Goal: Navigation & Orientation: Find specific page/section

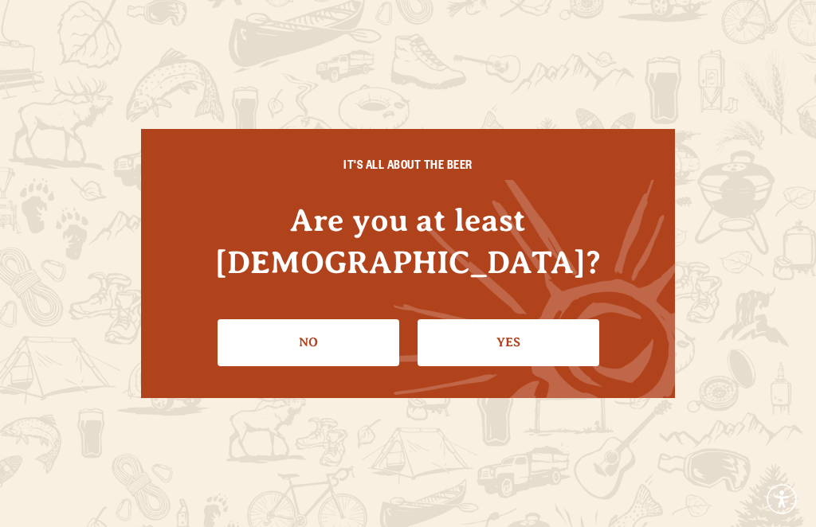
click at [528, 343] on link "Yes" at bounding box center [508, 342] width 182 height 46
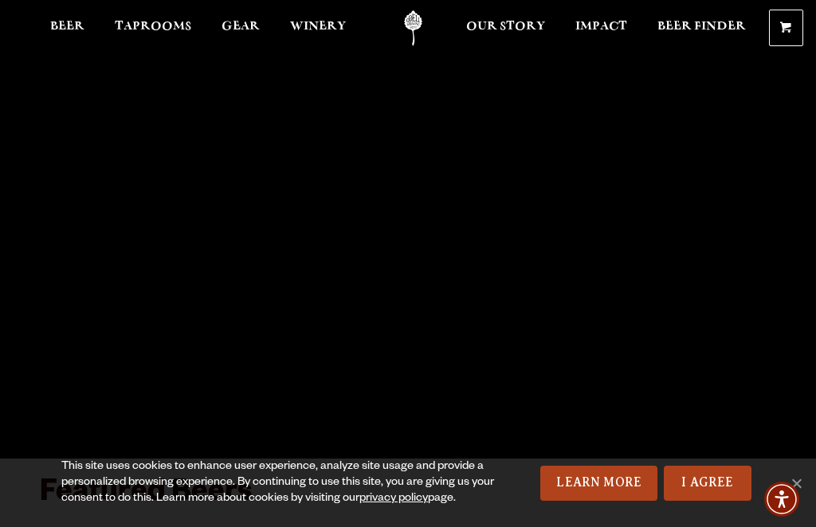
click at [151, 33] on span "Taprooms" at bounding box center [153, 26] width 76 height 13
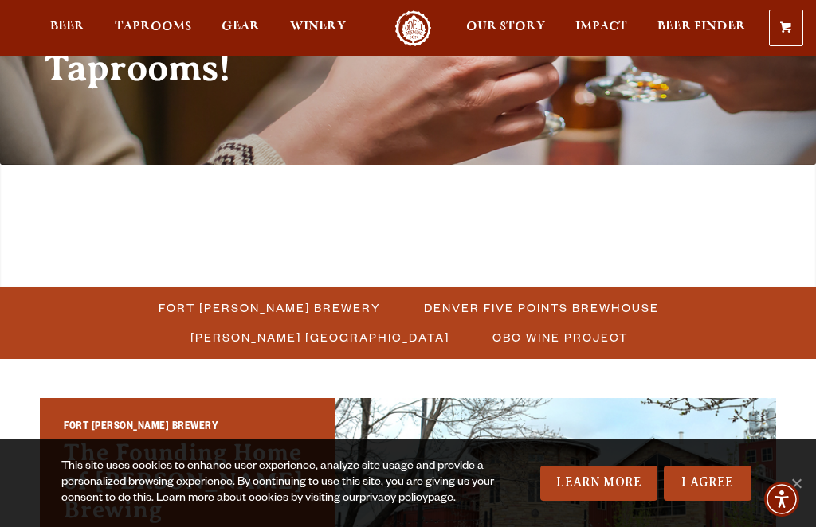
scroll to position [229, 0]
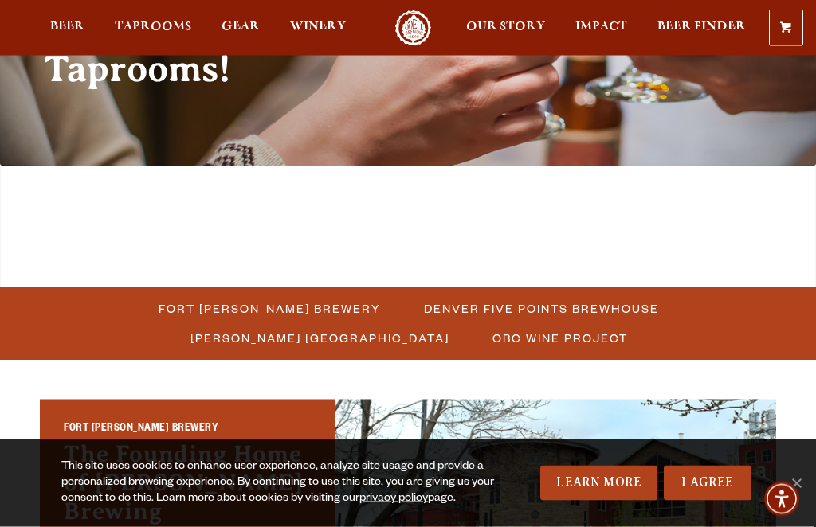
click at [172, 298] on span "Fort [PERSON_NAME] Brewery" at bounding box center [270, 309] width 222 height 23
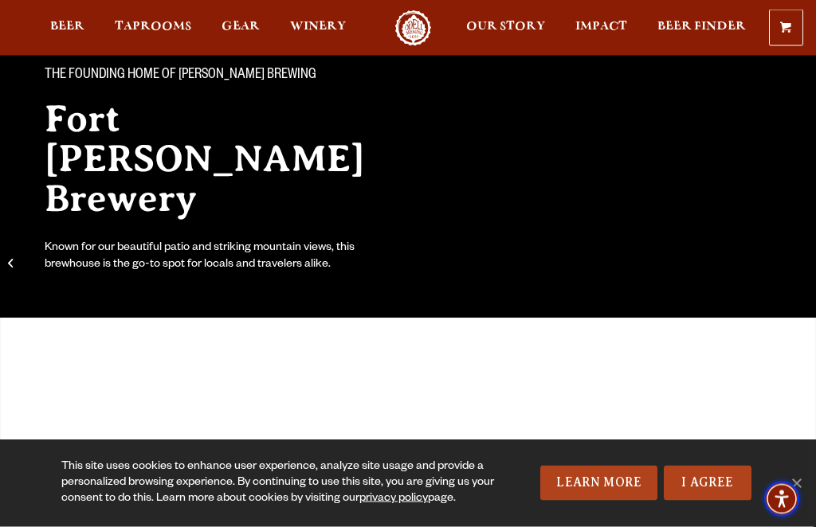
scroll to position [143, 0]
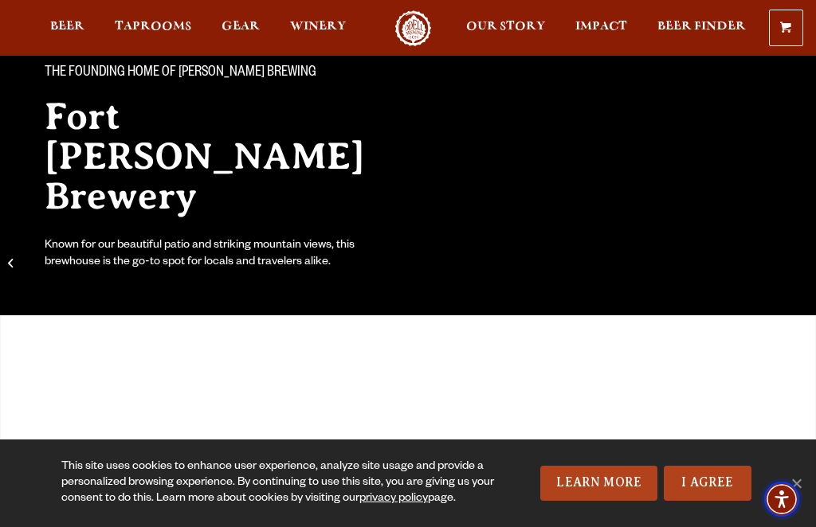
click at [805, 525] on span "Accessibility Menu" at bounding box center [781, 499] width 51 height 51
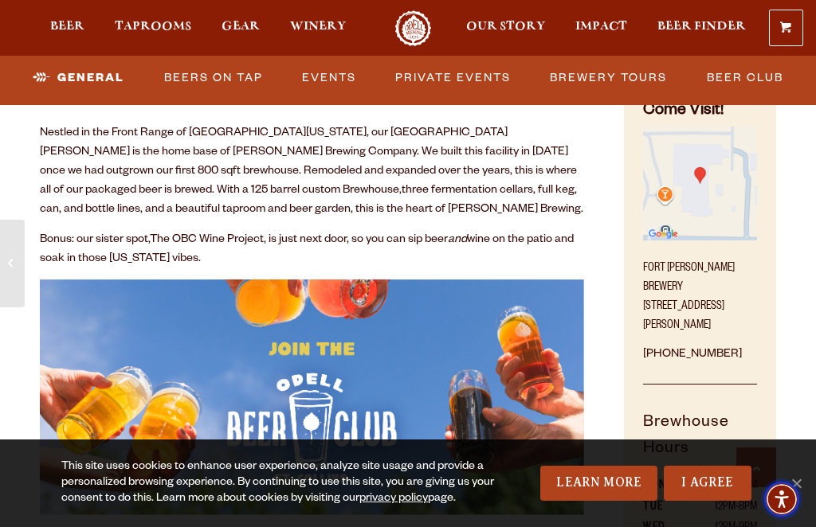
scroll to position [870, 0]
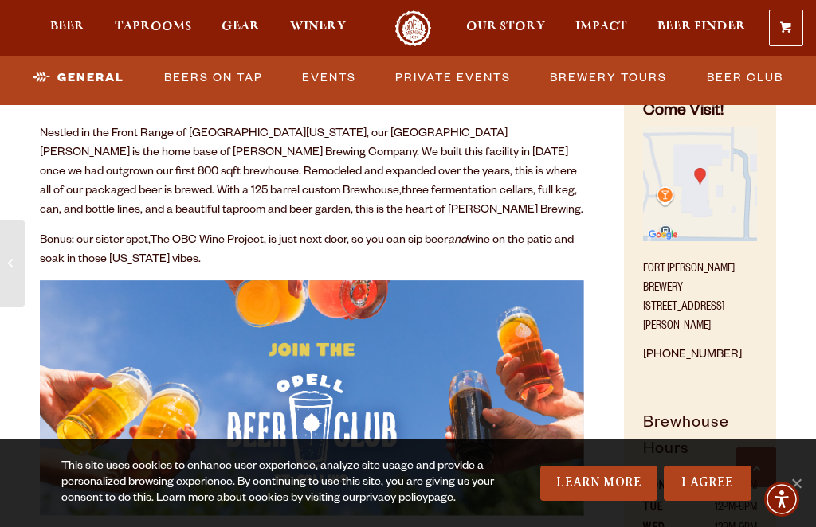
click at [642, 80] on link "Brewery Tours" at bounding box center [608, 78] width 130 height 37
